Goal: Transaction & Acquisition: Book appointment/travel/reservation

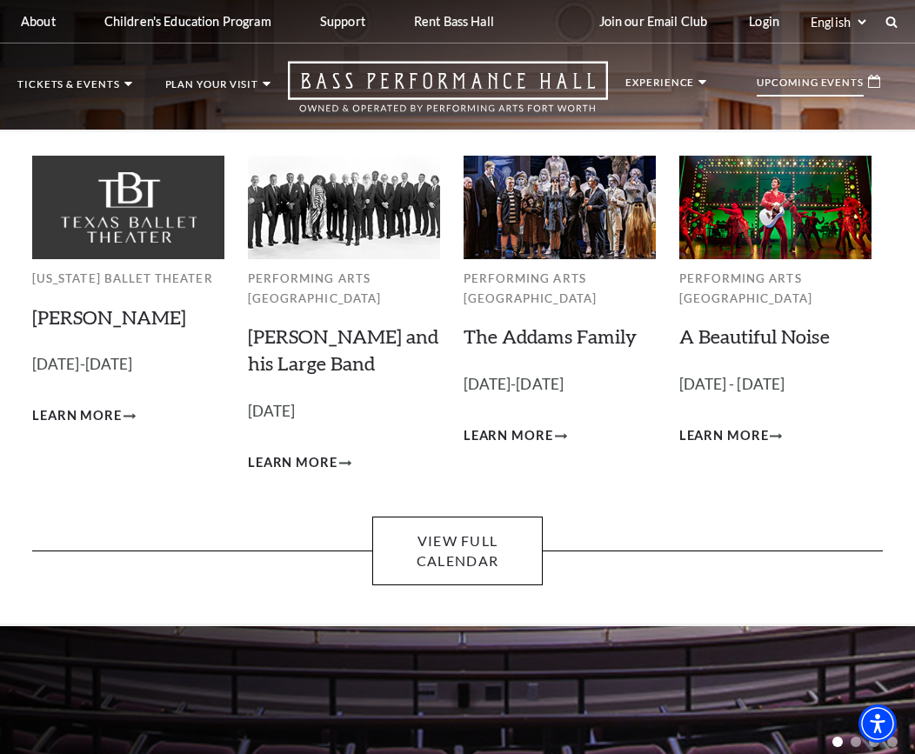
click at [827, 86] on p "Upcoming Events" at bounding box center [809, 86] width 107 height 19
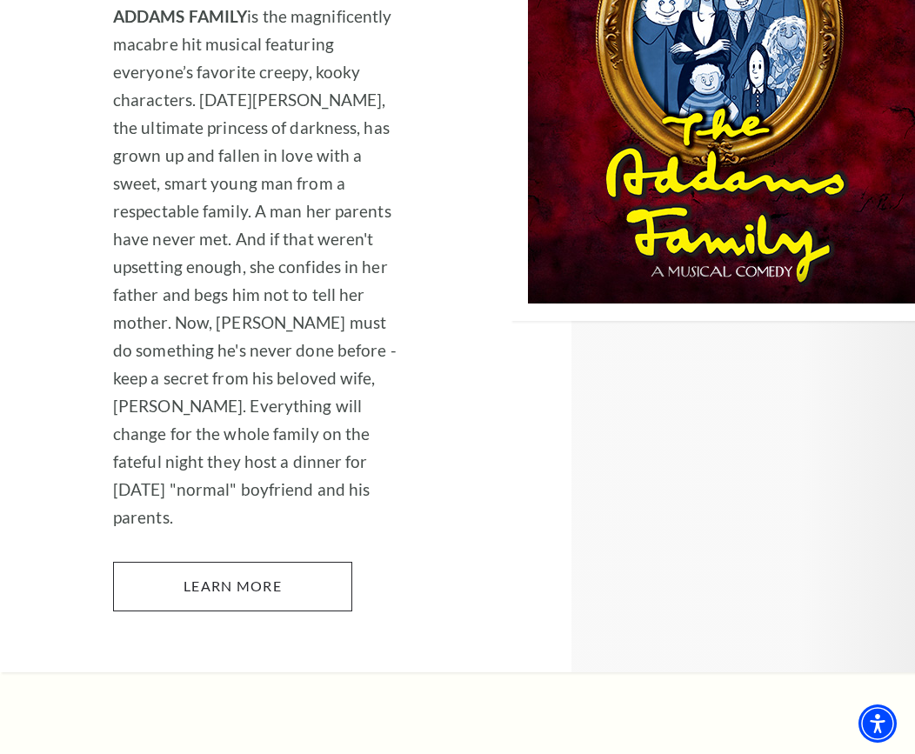
scroll to position [2435, 0]
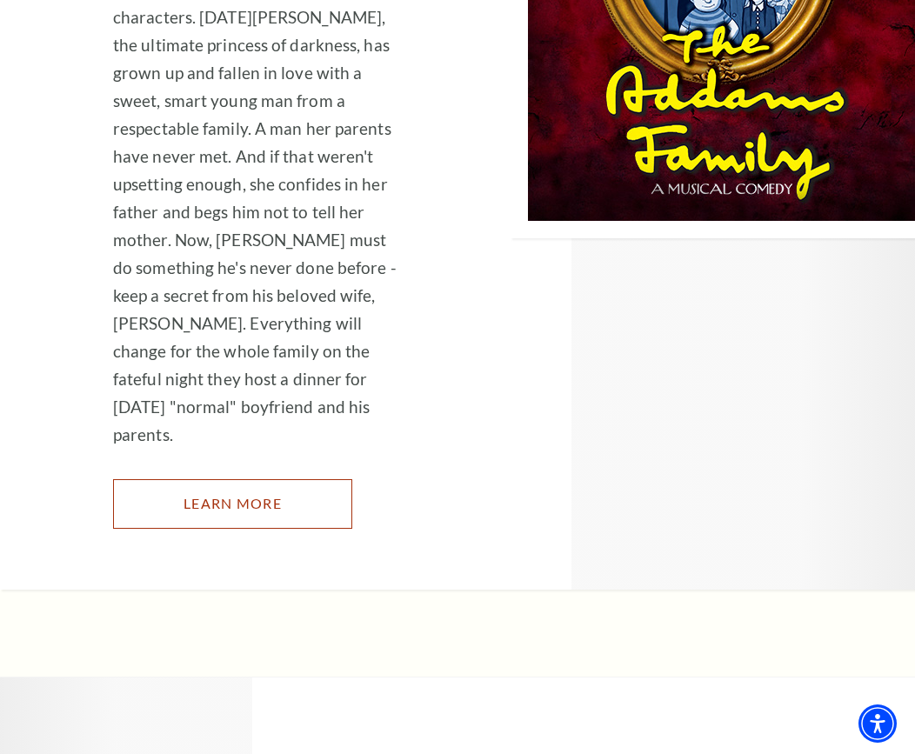
click at [315, 505] on link "Learn More" at bounding box center [232, 503] width 239 height 49
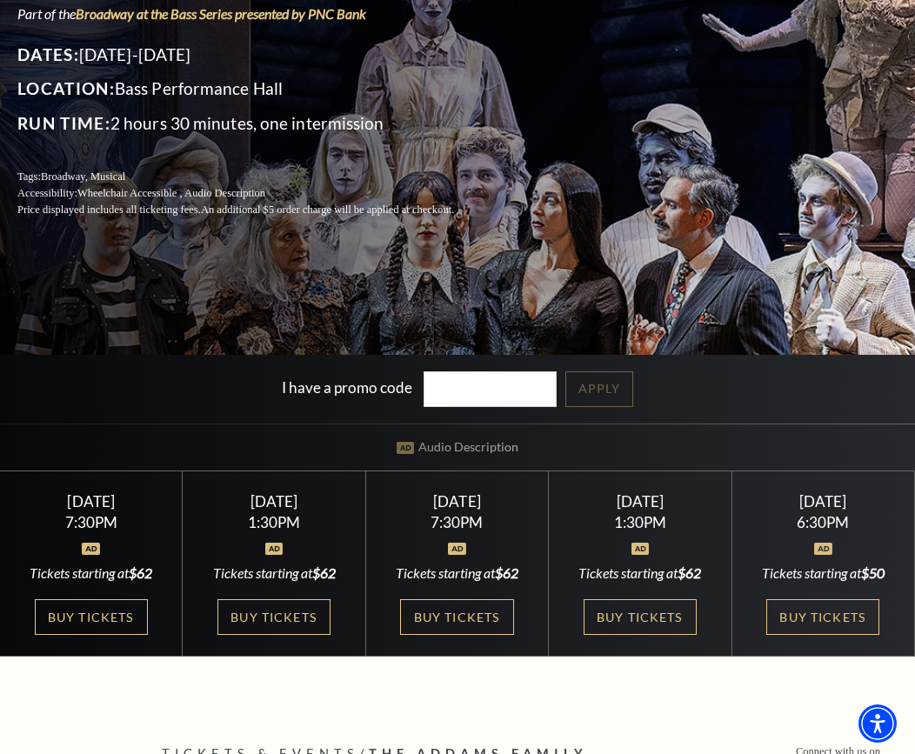
scroll to position [261, 0]
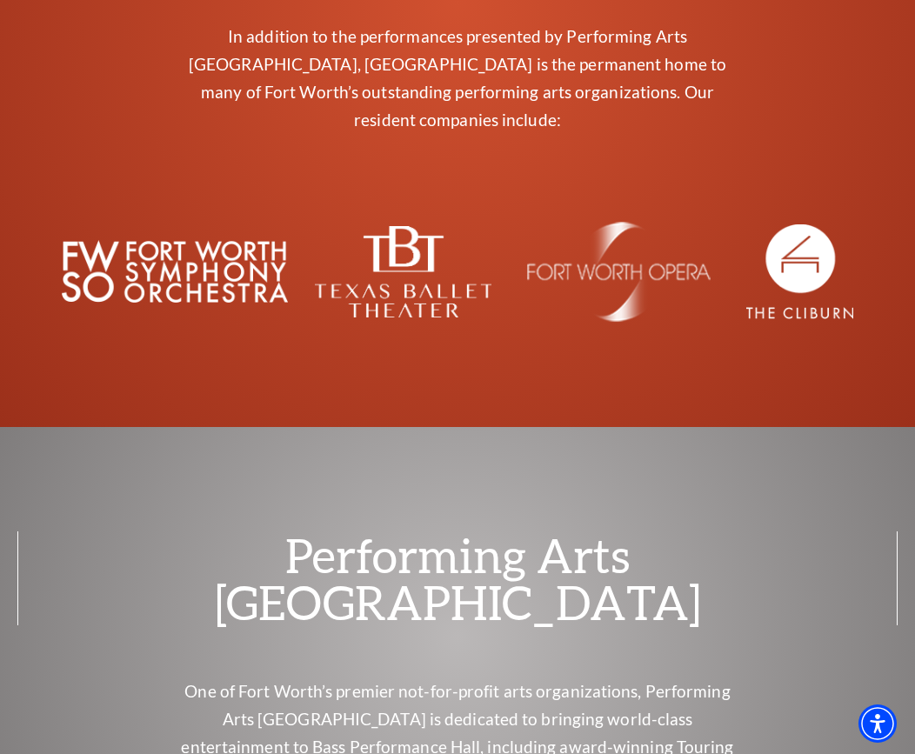
scroll to position [6434, 0]
